Goal: Task Accomplishment & Management: Manage account settings

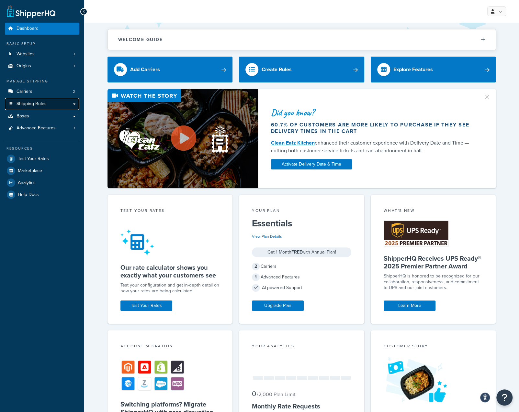
click at [44, 103] on span "Shipping Rules" at bounding box center [32, 104] width 30 height 6
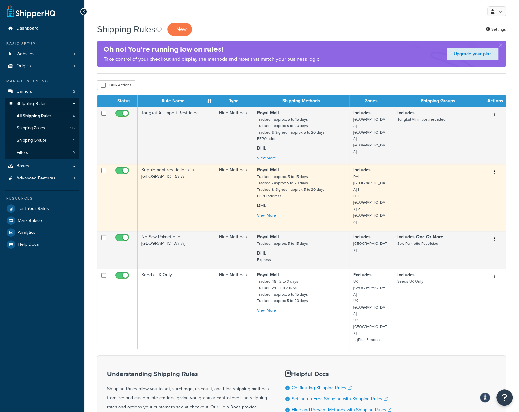
click at [478, 185] on td at bounding box center [438, 197] width 90 height 67
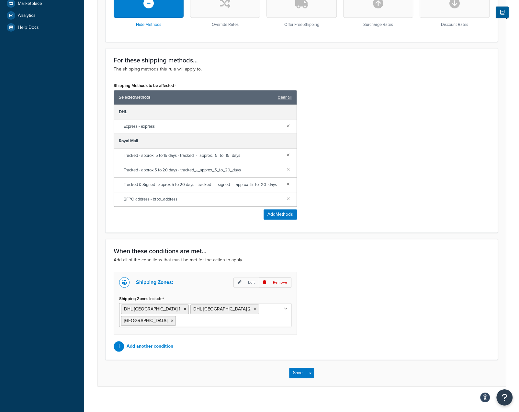
scroll to position [220, 0]
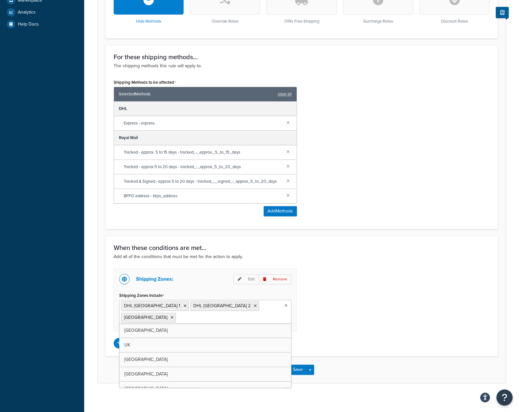
click at [271, 309] on ul "DHL [GEOGRAPHIC_DATA] 1 DHL [GEOGRAPHIC_DATA] 2 [GEOGRAPHIC_DATA]" at bounding box center [205, 312] width 172 height 24
type input "usa"
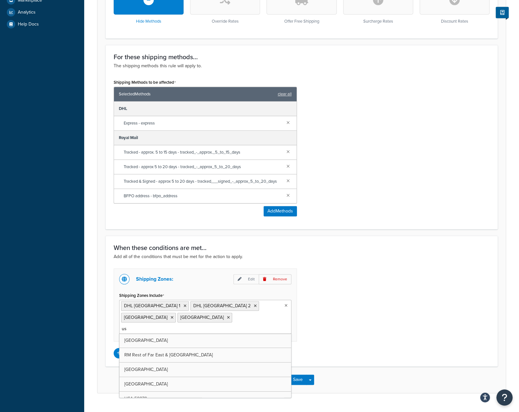
type input "usa"
click at [331, 374] on div "Save Save Dropdown Save and Edit Save and Duplicate Save and Create New" at bounding box center [301, 380] width 408 height 27
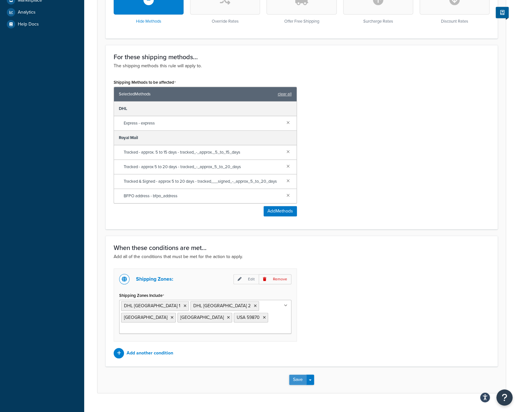
click at [298, 375] on button "Save" at bounding box center [297, 380] width 17 height 10
